Goal: Task Accomplishment & Management: Use online tool/utility

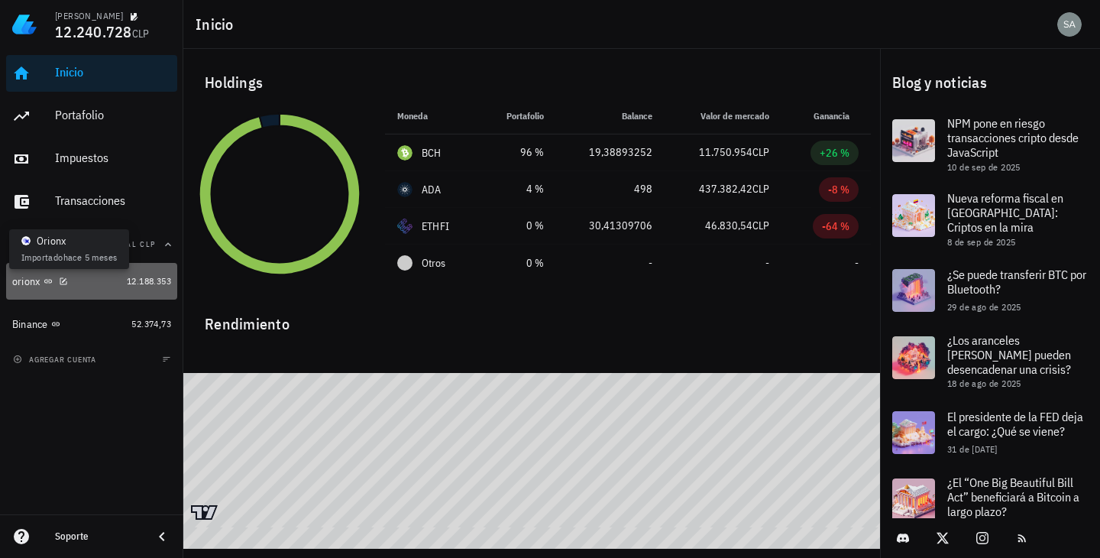
click at [47, 282] on icon at bounding box center [48, 281] width 9 height 9
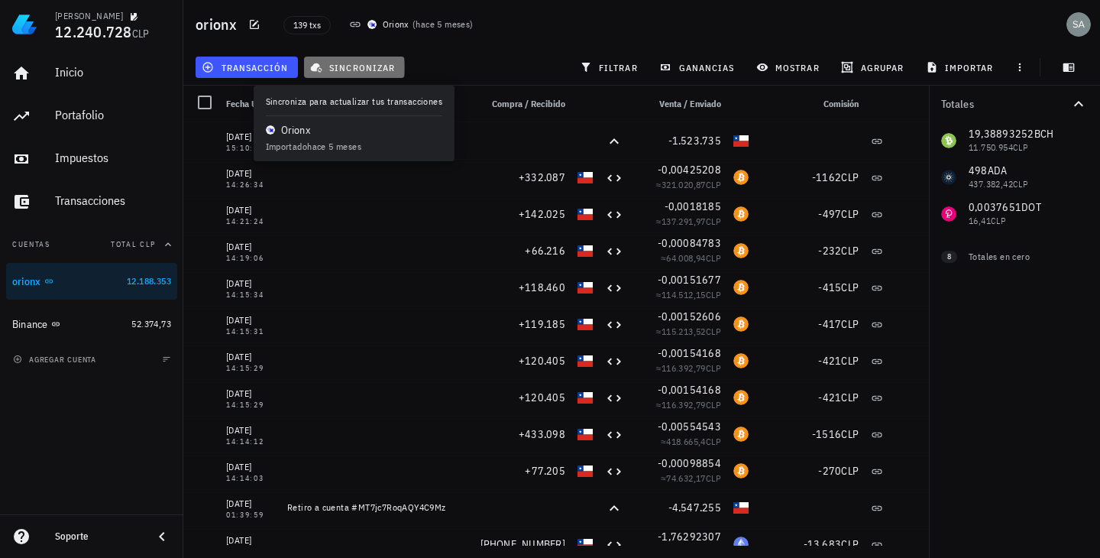
click at [353, 67] on span "sincronizar" at bounding box center [354, 67] width 82 height 12
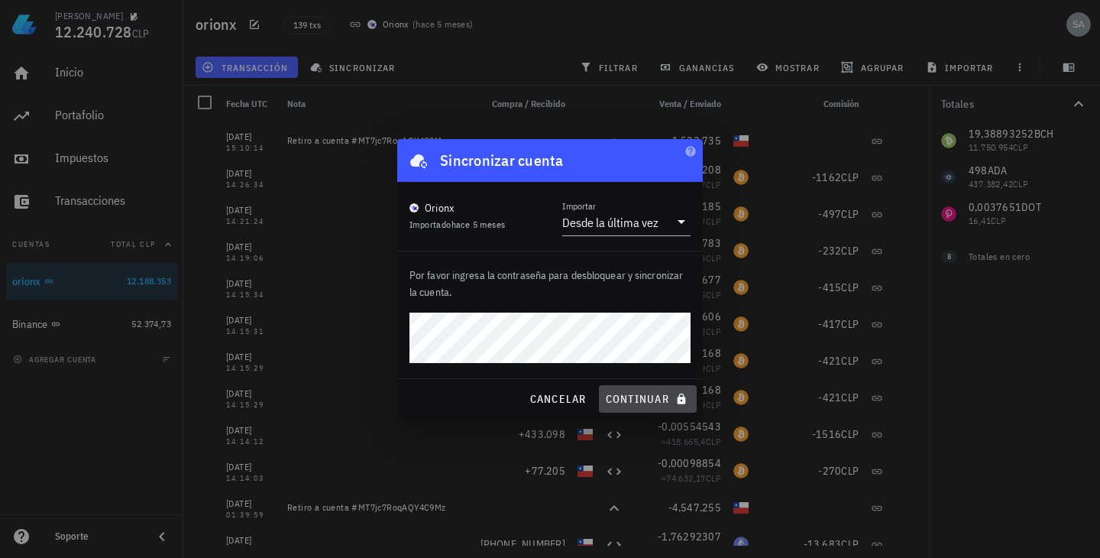
click at [613, 396] on span "continuar" at bounding box center [648, 399] width 86 height 14
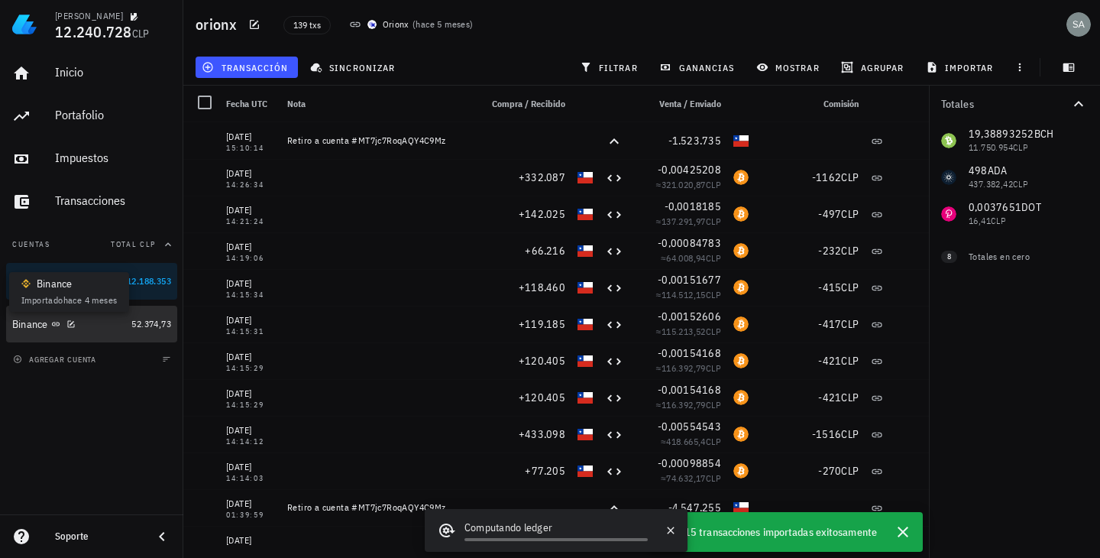
click at [56, 326] on icon at bounding box center [55, 323] width 9 height 9
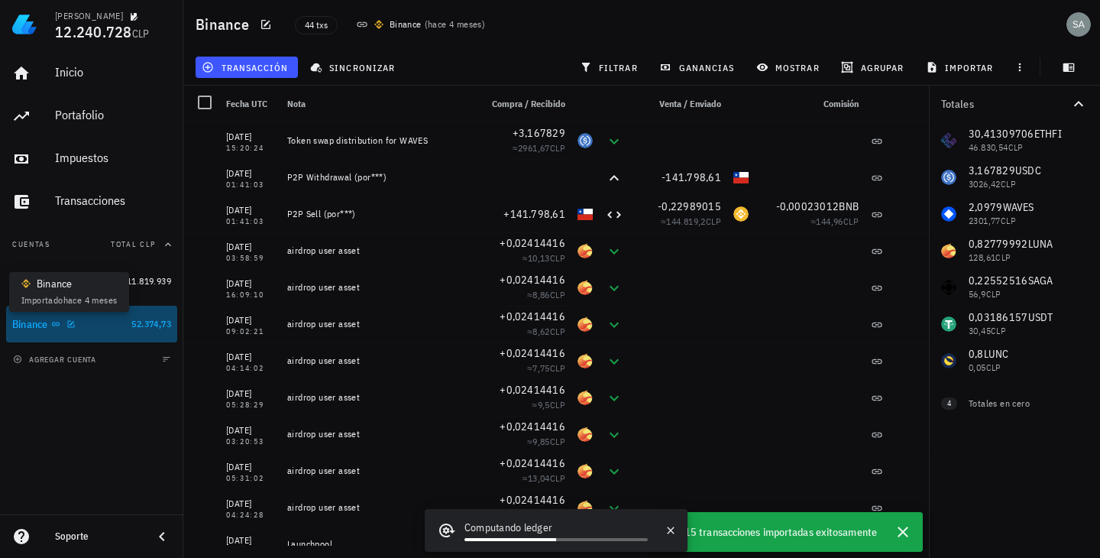
click at [57, 323] on icon at bounding box center [55, 323] width 9 height 9
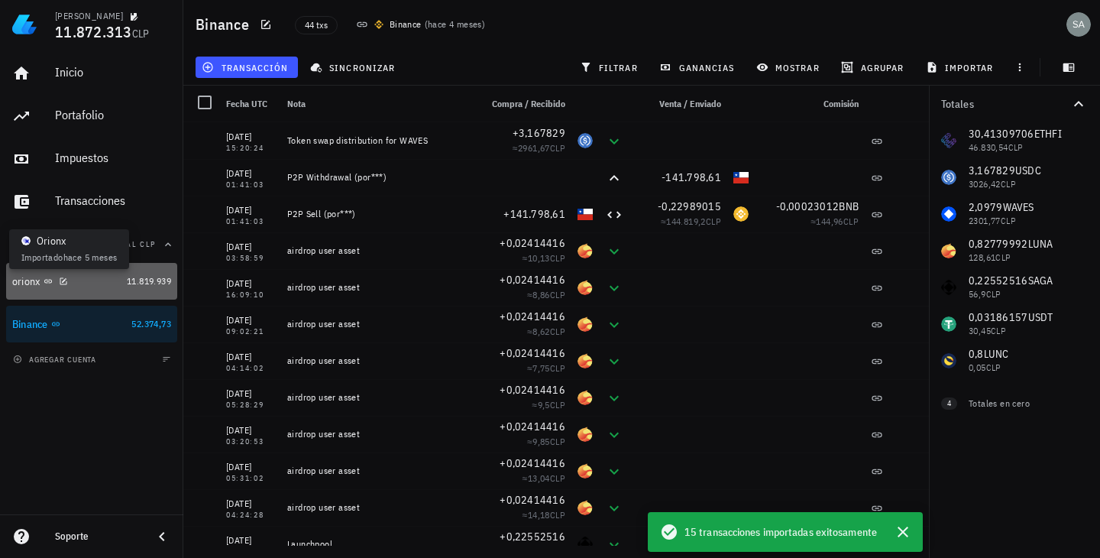
click at [52, 280] on icon at bounding box center [48, 281] width 9 height 9
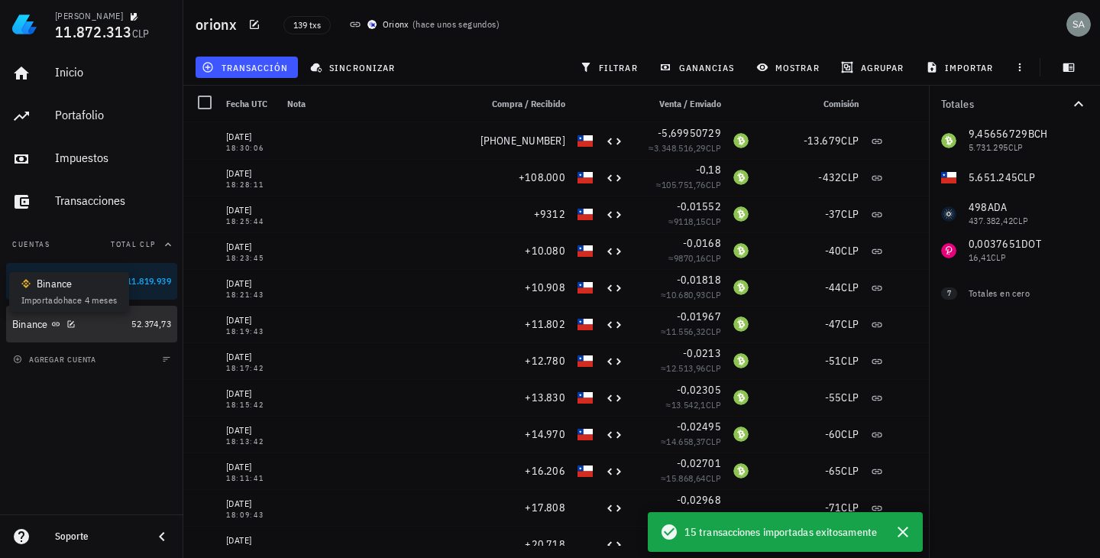
click at [56, 322] on icon at bounding box center [55, 323] width 9 height 9
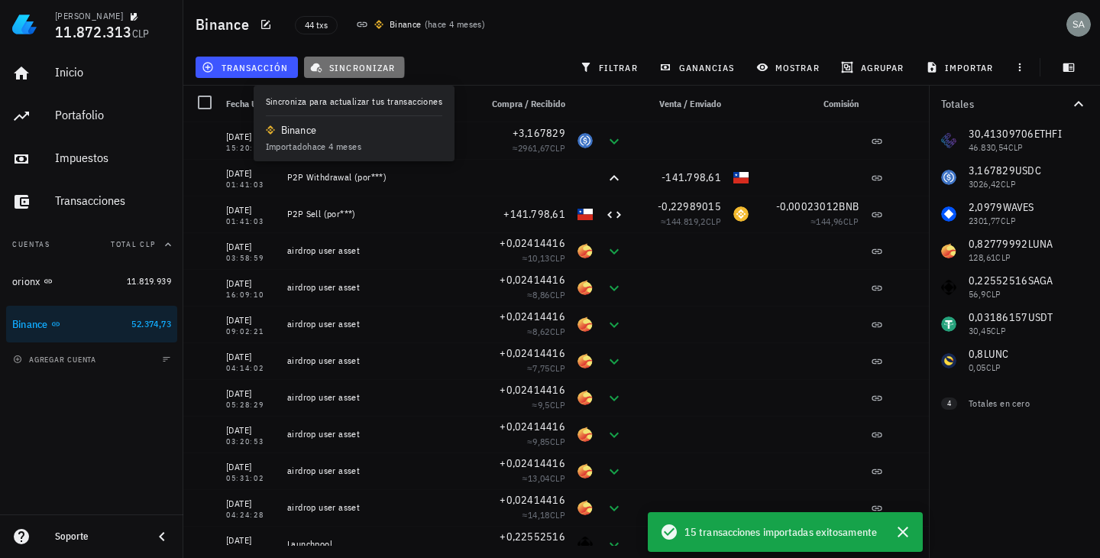
click at [346, 65] on span "sincronizar" at bounding box center [354, 67] width 82 height 12
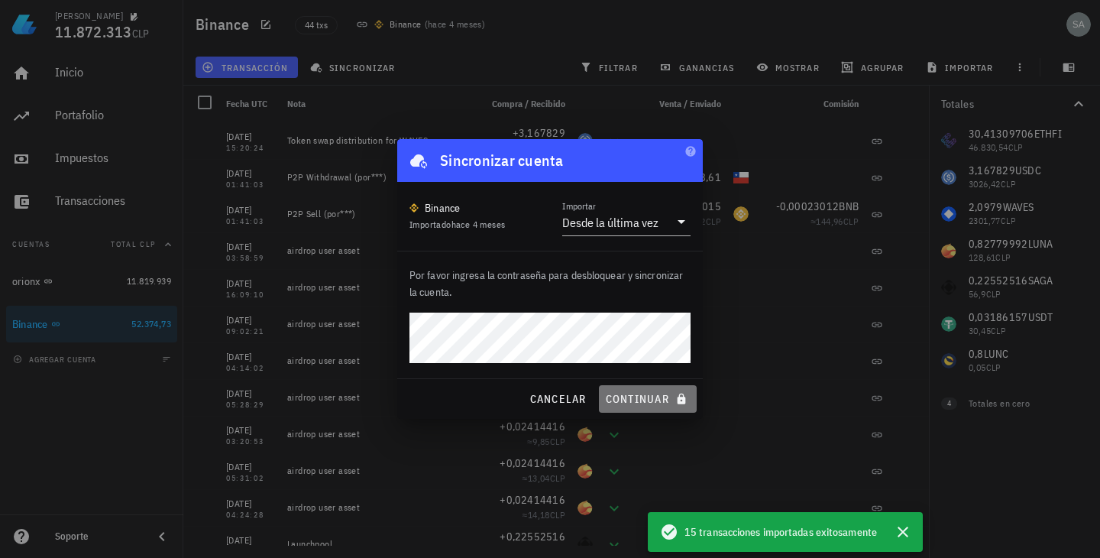
click at [631, 396] on span "continuar" at bounding box center [648, 399] width 86 height 14
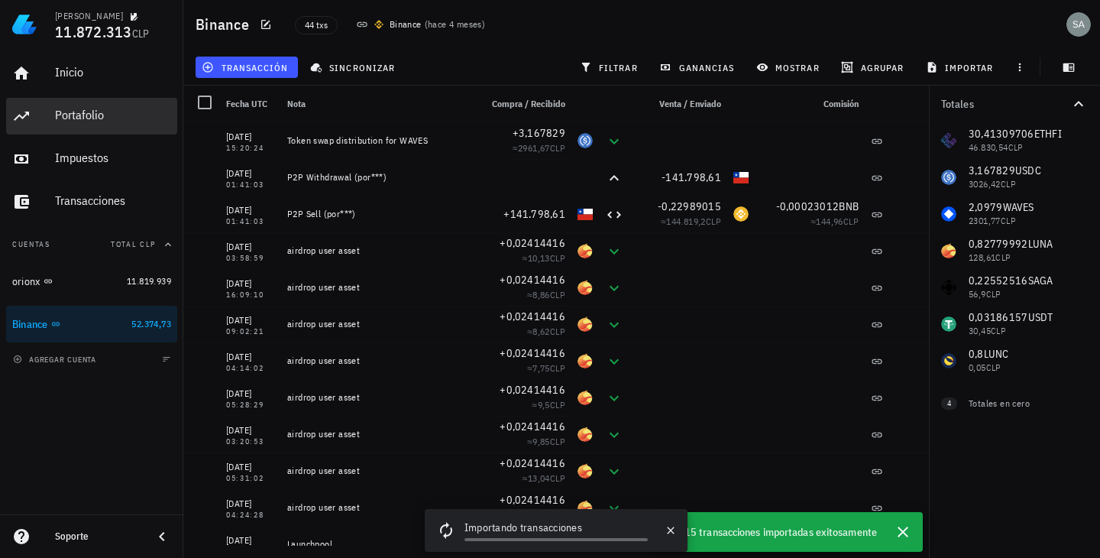
click at [92, 108] on div "Portafolio" at bounding box center [113, 115] width 116 height 15
